Goal: Task Accomplishment & Management: Manage account settings

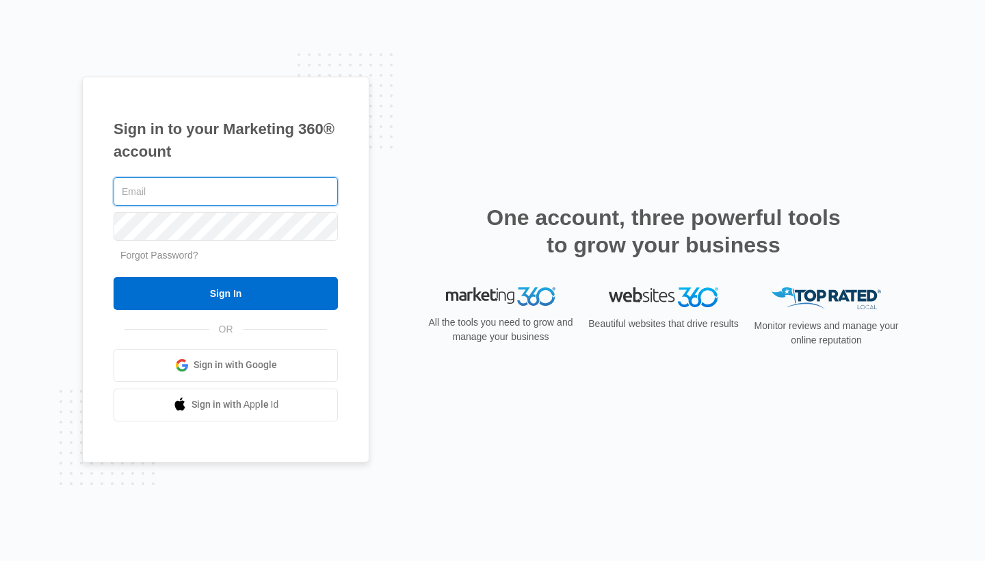
type input "[EMAIL_ADDRESS][DOMAIN_NAME]"
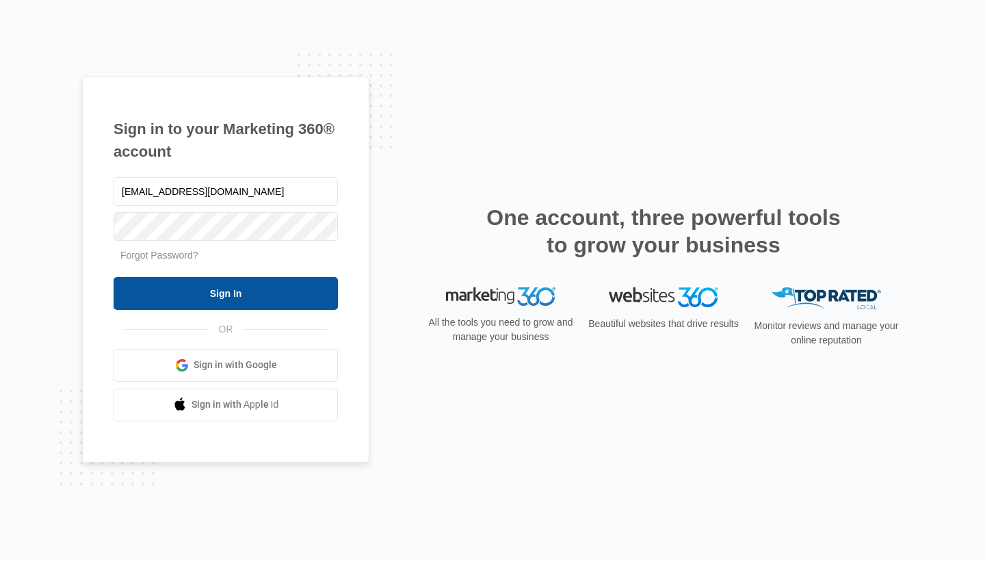
click at [237, 291] on input "Sign In" at bounding box center [226, 293] width 224 height 33
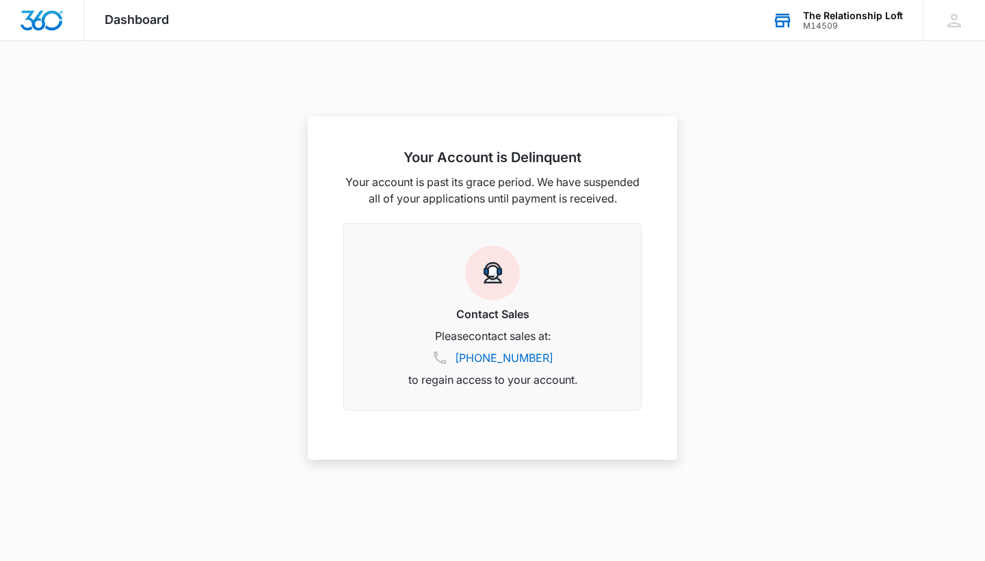
click at [841, 14] on div "The Relationship Loft" at bounding box center [853, 15] width 100 height 11
click at [878, 68] on link "View All" at bounding box center [878, 70] width 36 height 12
click at [956, 16] on icon at bounding box center [955, 21] width 14 height 14
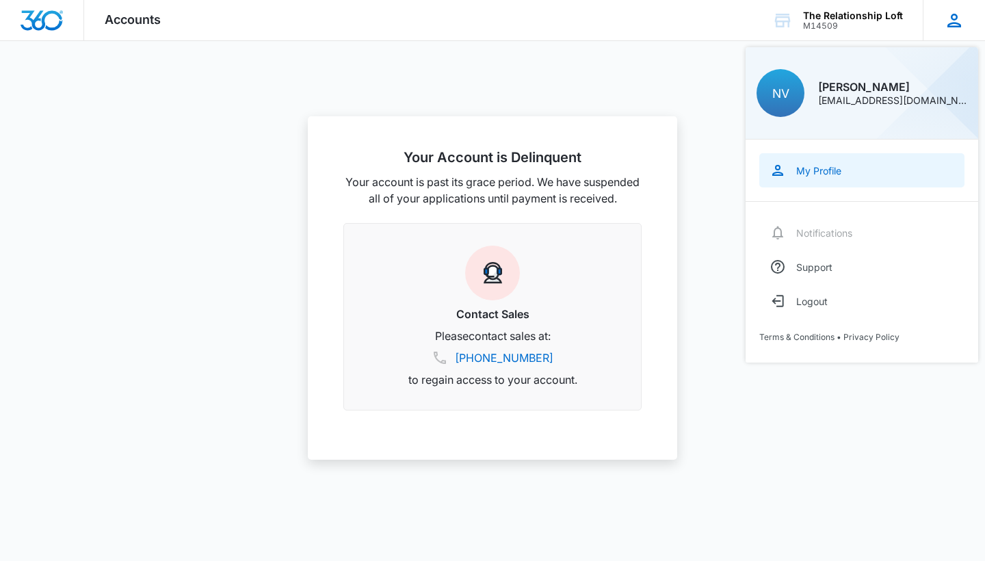
click at [815, 170] on div "My Profile" at bounding box center [818, 171] width 45 height 12
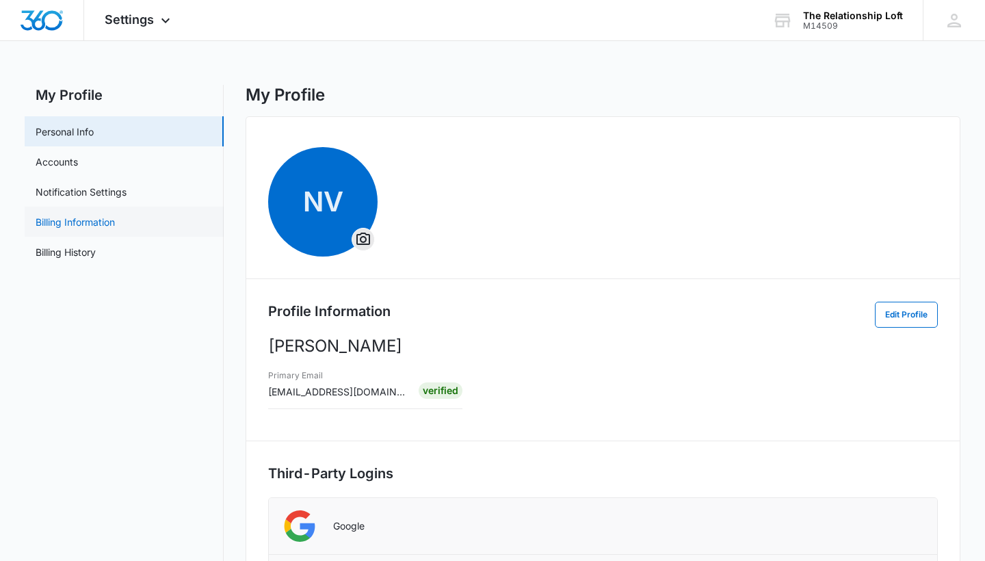
click at [76, 220] on link "Billing Information" at bounding box center [75, 222] width 79 height 14
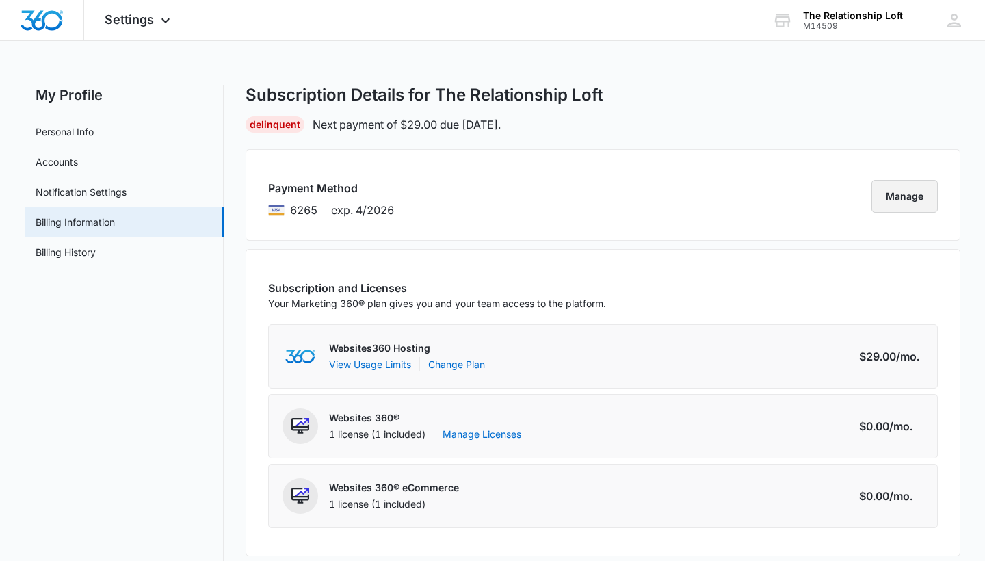
click at [900, 196] on button "Manage" at bounding box center [905, 196] width 66 height 33
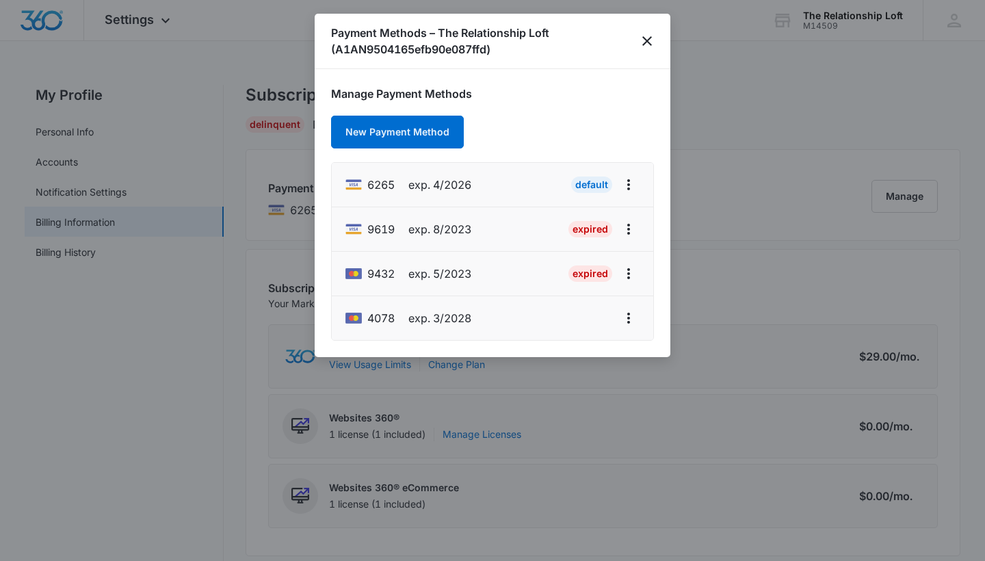
click at [421, 314] on span "exp. 3/2028" at bounding box center [439, 318] width 63 height 16
click at [631, 316] on icon "actions.viewMore" at bounding box center [628, 318] width 16 height 16
click at [418, 308] on div "4078 exp. 3/2028" at bounding box center [408, 318] width 126 height 22
click at [361, 317] on icon at bounding box center [354, 318] width 16 height 10
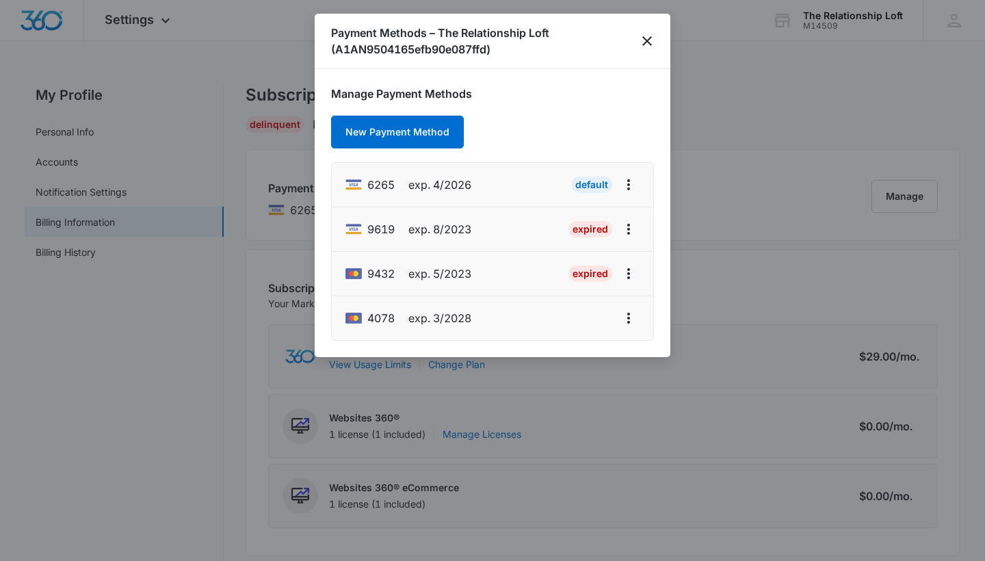
click at [358, 316] on icon at bounding box center [354, 318] width 16 height 10
click at [417, 323] on span "exp. 3/2028" at bounding box center [439, 318] width 63 height 16
click at [383, 327] on div "4078 exp. 3/2028" at bounding box center [408, 318] width 126 height 22
click at [374, 311] on span "4078" at bounding box center [380, 318] width 27 height 16
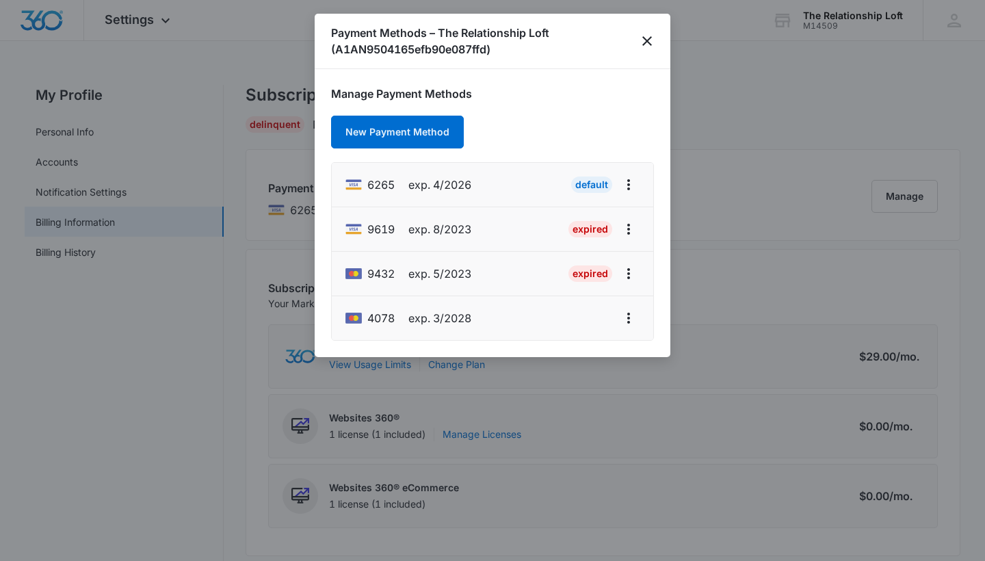
click at [358, 314] on icon at bounding box center [353, 318] width 16 height 11
click at [400, 131] on button "New Payment Method" at bounding box center [397, 132] width 133 height 33
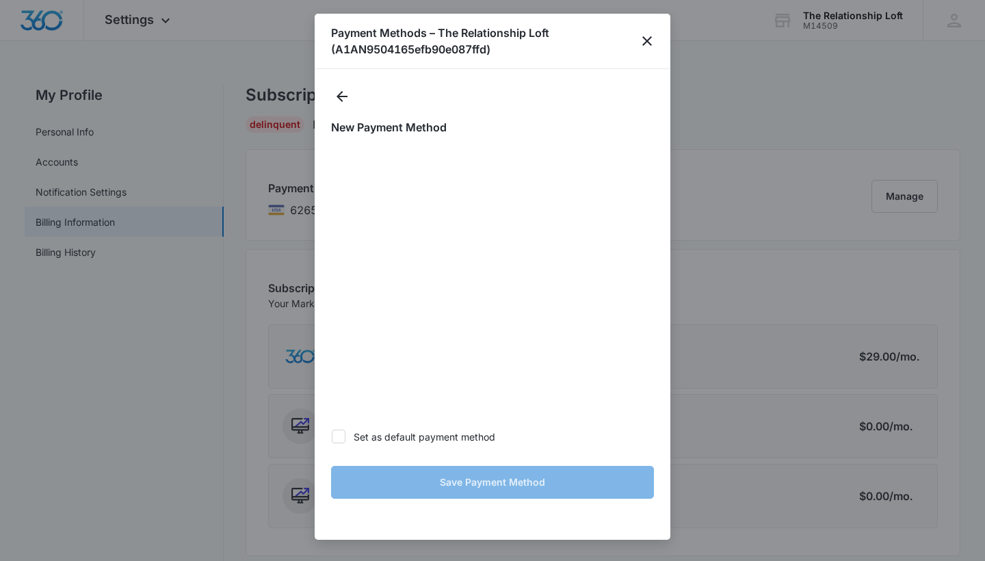
click at [328, 94] on div "New Payment Method Set as default payment method Save Payment Method" at bounding box center [493, 304] width 356 height 471
click at [342, 98] on icon "Back" at bounding box center [342, 96] width 16 height 16
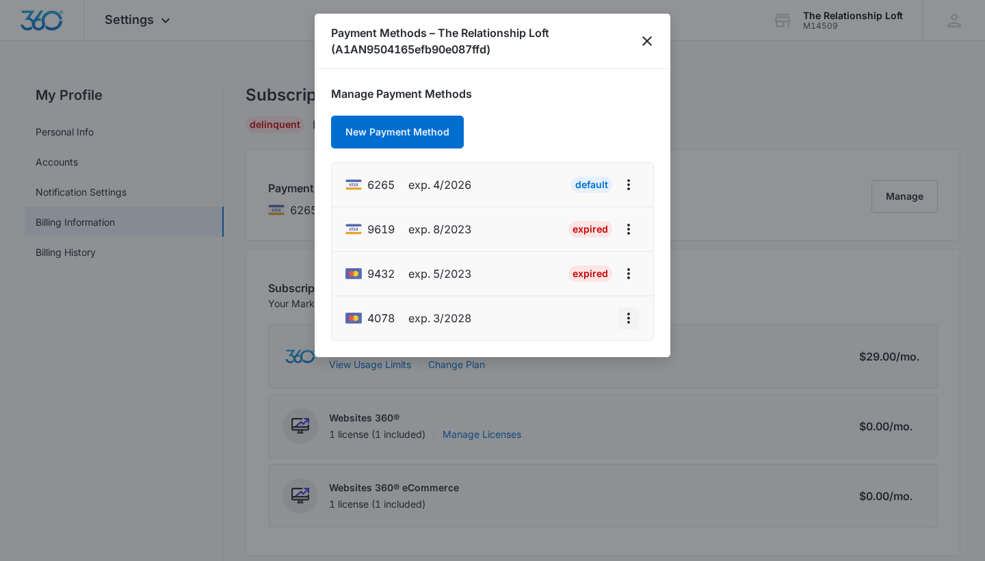
click at [626, 312] on icon "actions.viewMore" at bounding box center [628, 318] width 16 height 16
click at [584, 273] on button "Set As Default" at bounding box center [582, 280] width 114 height 21
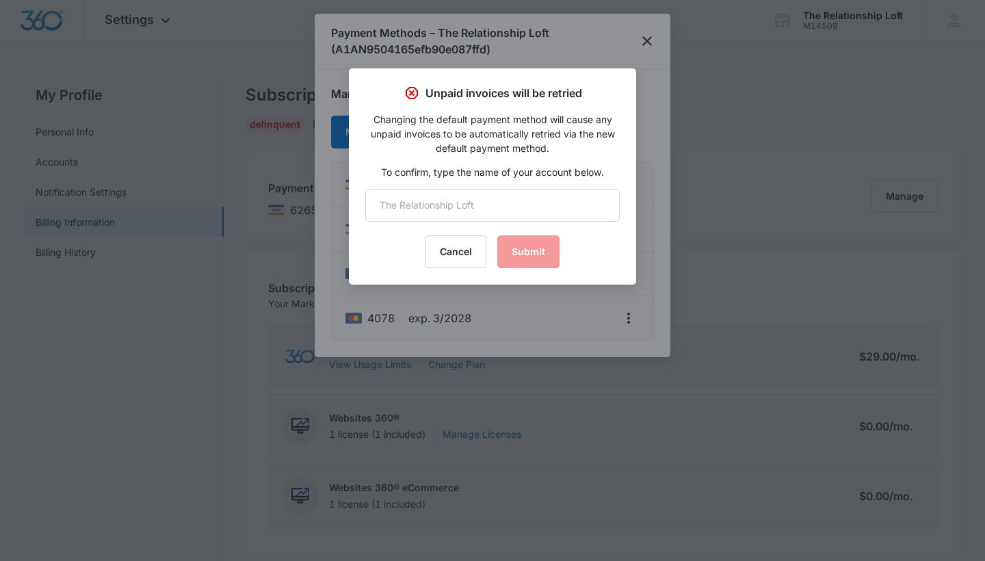
click at [523, 251] on div "Cancel Submit" at bounding box center [492, 251] width 254 height 33
click at [482, 210] on input "text" at bounding box center [492, 205] width 254 height 33
click at [526, 247] on button "Submit" at bounding box center [528, 251] width 62 height 33
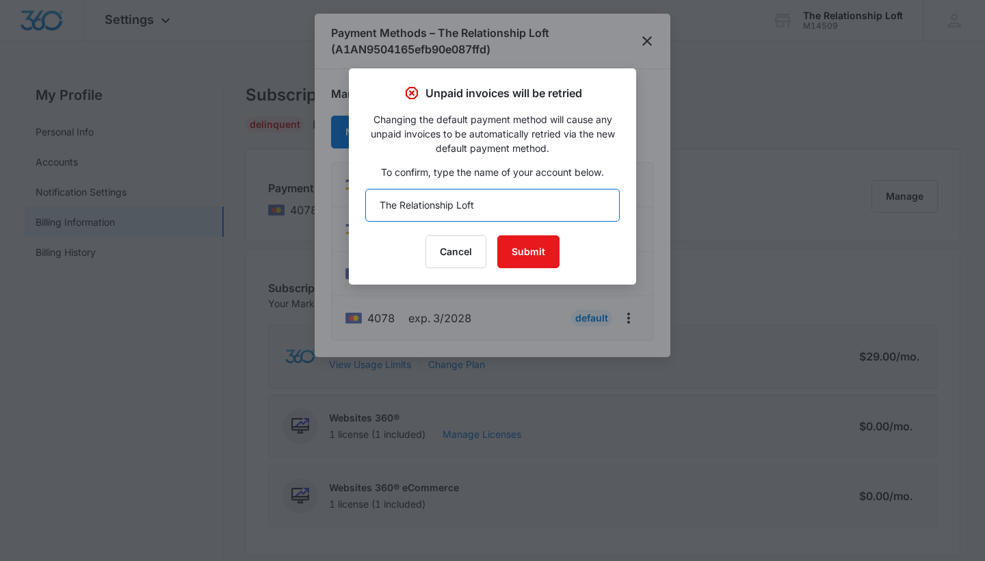
click at [490, 211] on input "The Relationship Loft" at bounding box center [492, 205] width 254 height 33
type input "The Relationship Lof"
